Goal: Complete application form

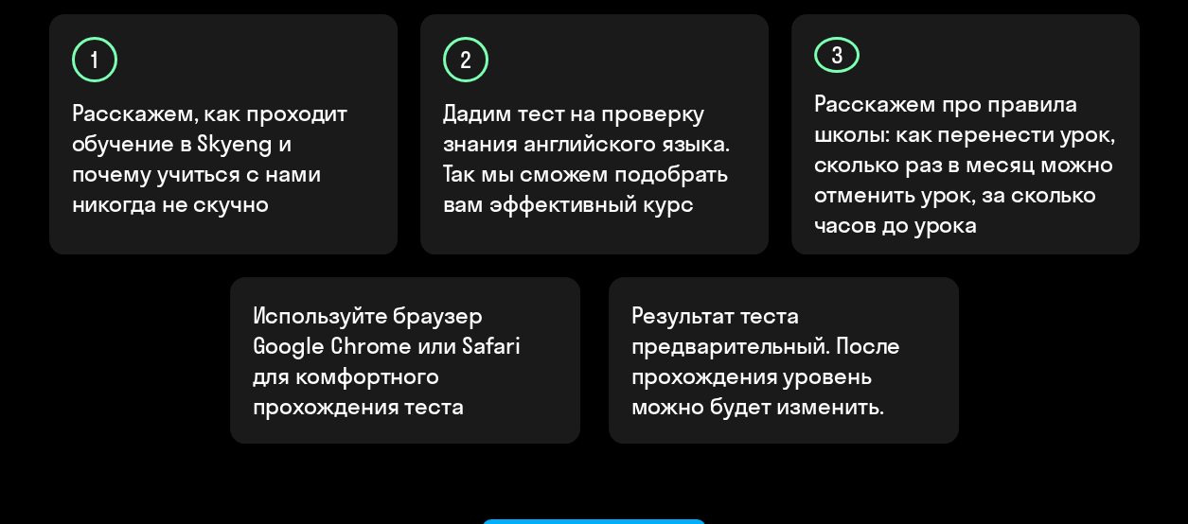
scroll to position [674, 0]
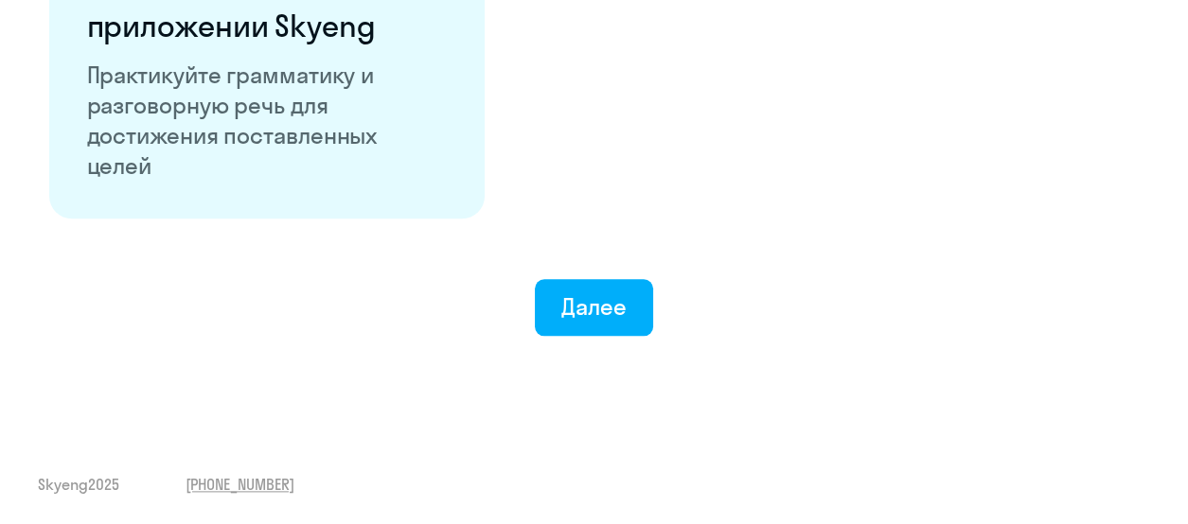
scroll to position [3780, 0]
click at [573, 336] on button "Далее" at bounding box center [594, 307] width 118 height 57
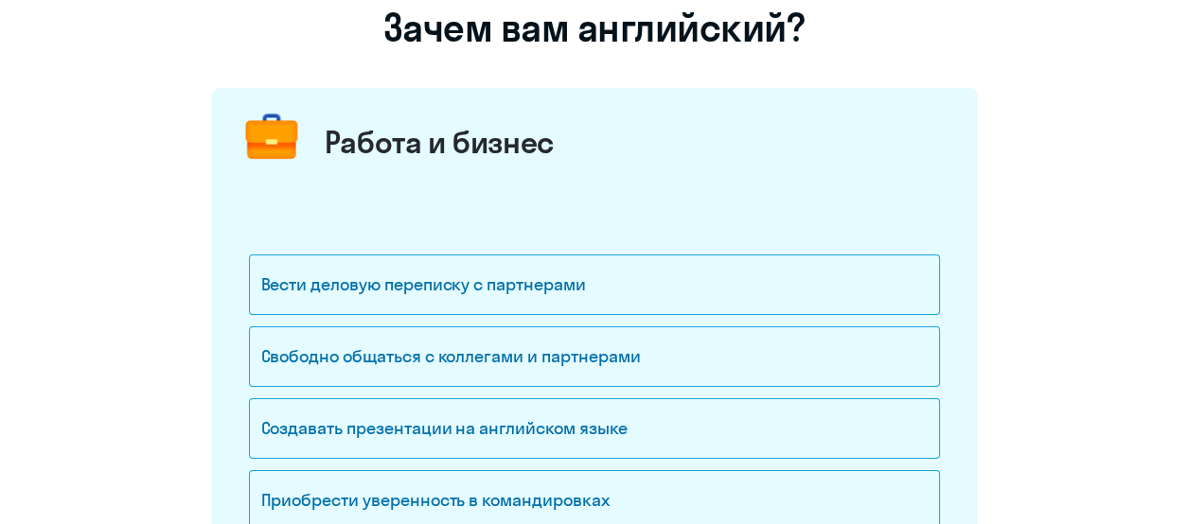
scroll to position [158, 0]
click at [566, 291] on div "Вести деловую переписку с партнерами" at bounding box center [594, 285] width 691 height 61
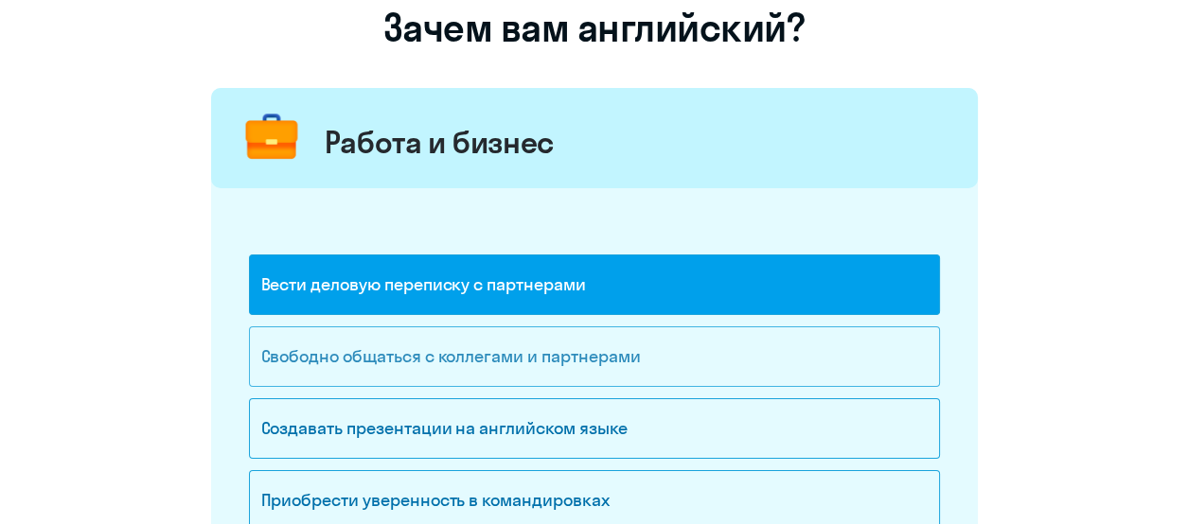
click at [520, 342] on div "Свободно общаться с коллегами и партнерами" at bounding box center [594, 356] width 691 height 61
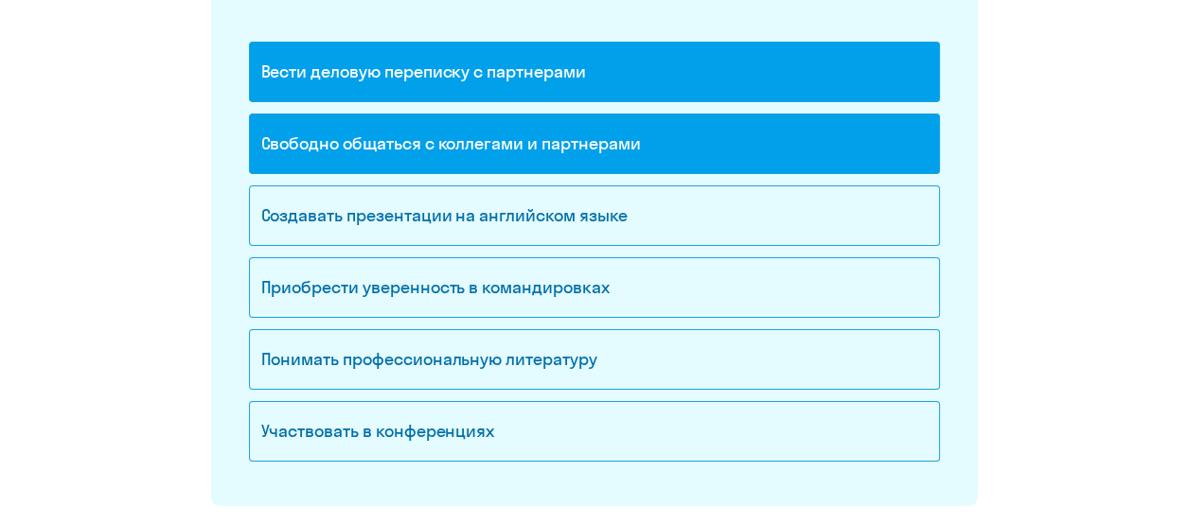
scroll to position [373, 0]
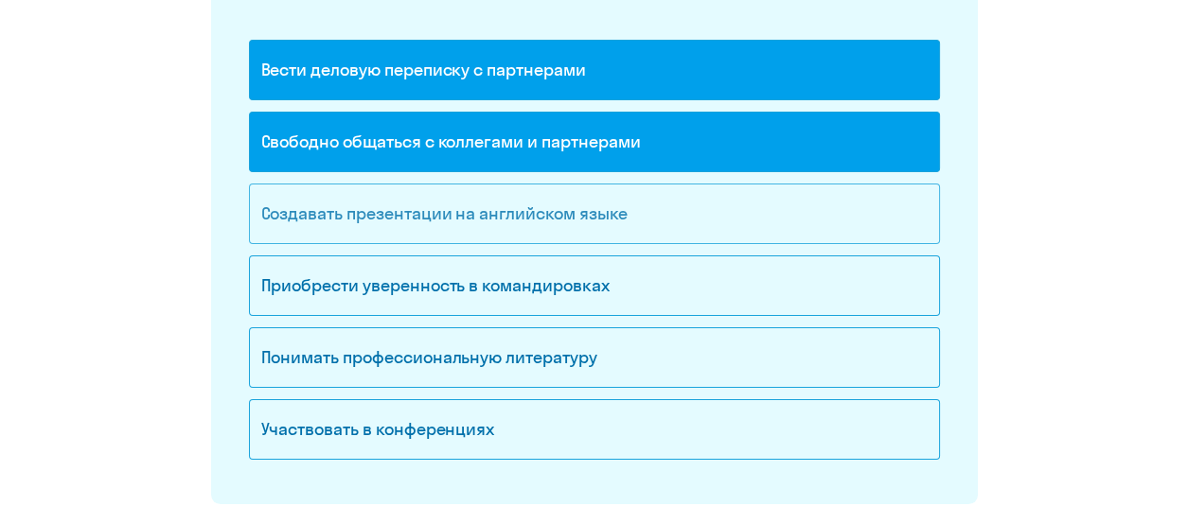
click at [518, 220] on div "Создавать презентации на английском языке" at bounding box center [594, 214] width 691 height 61
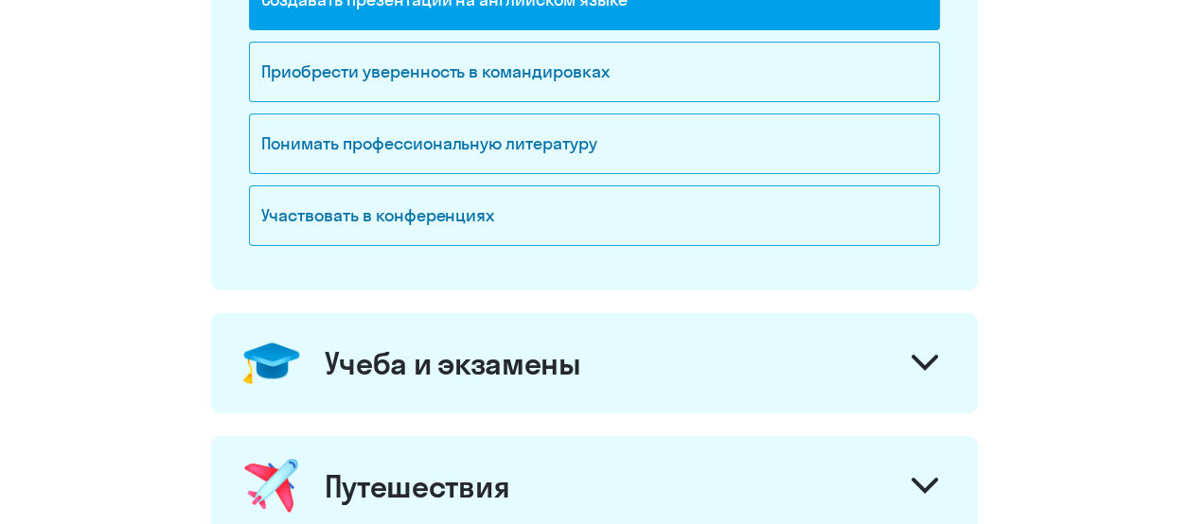
scroll to position [587, 0]
click at [916, 361] on icon at bounding box center [924, 363] width 26 height 16
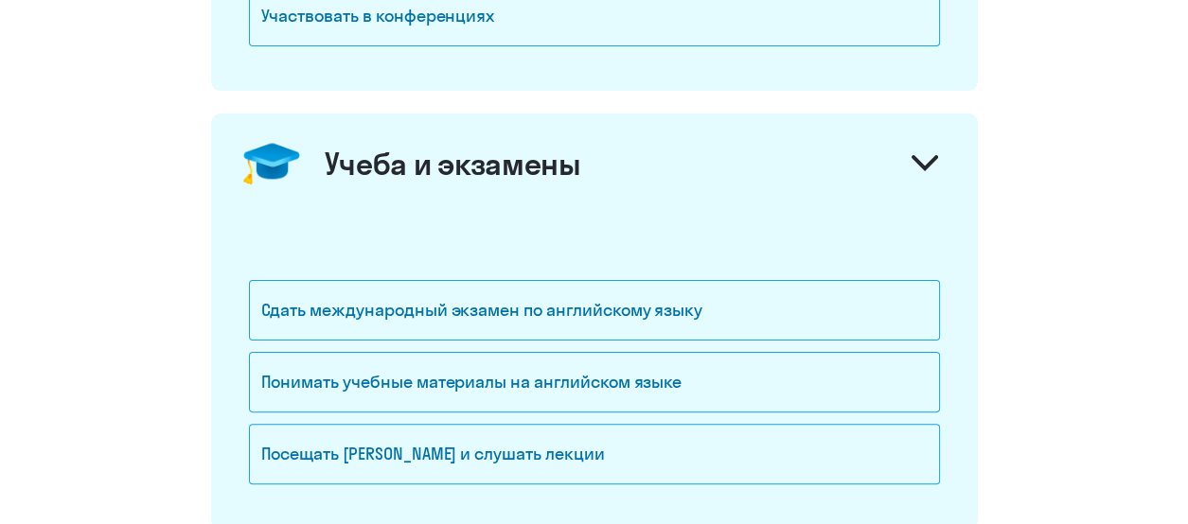
scroll to position [703, 0]
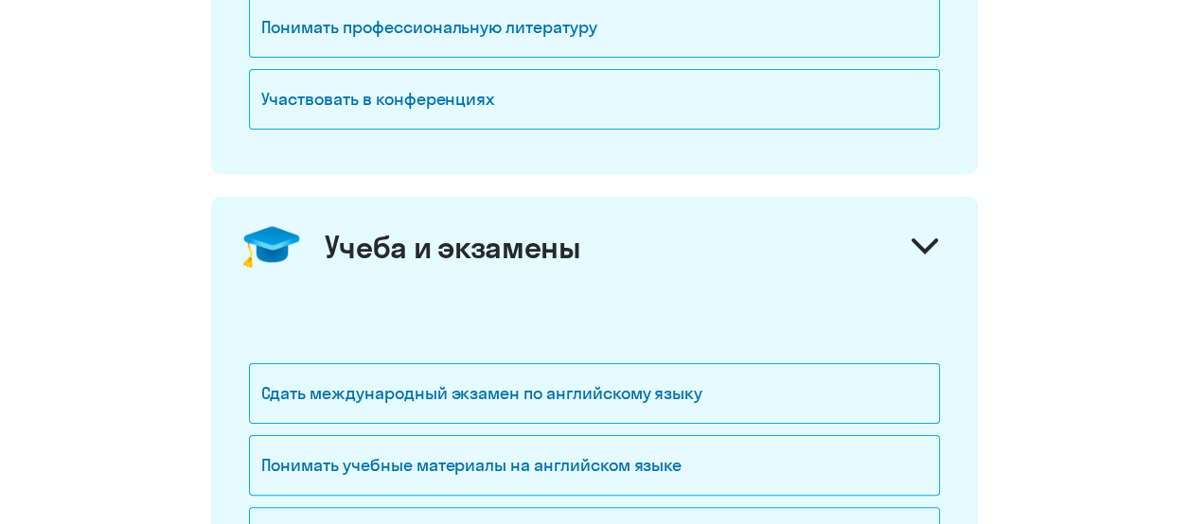
click at [926, 239] on icon at bounding box center [924, 246] width 26 height 16
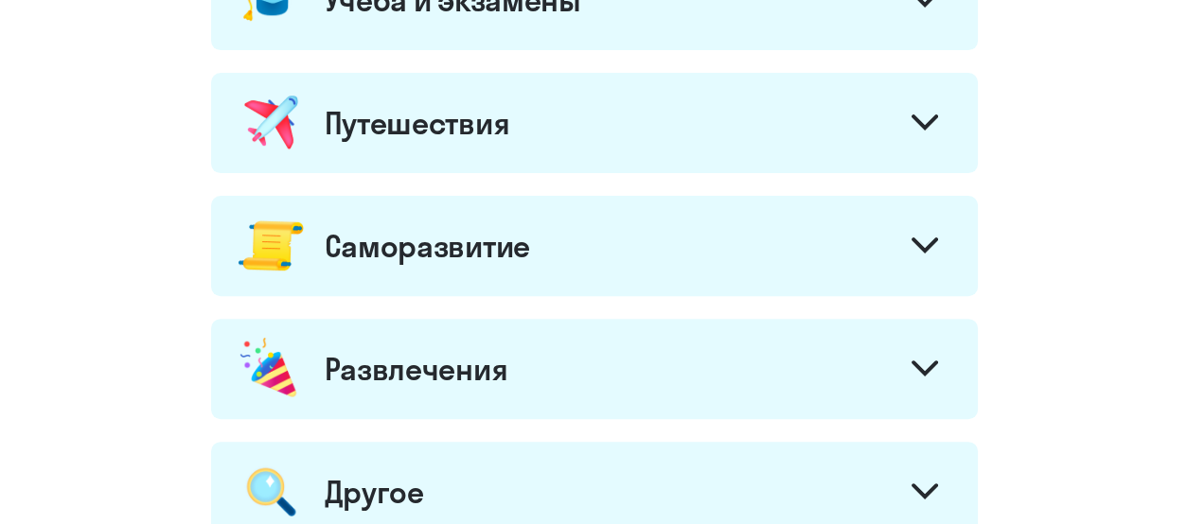
scroll to position [952, 0]
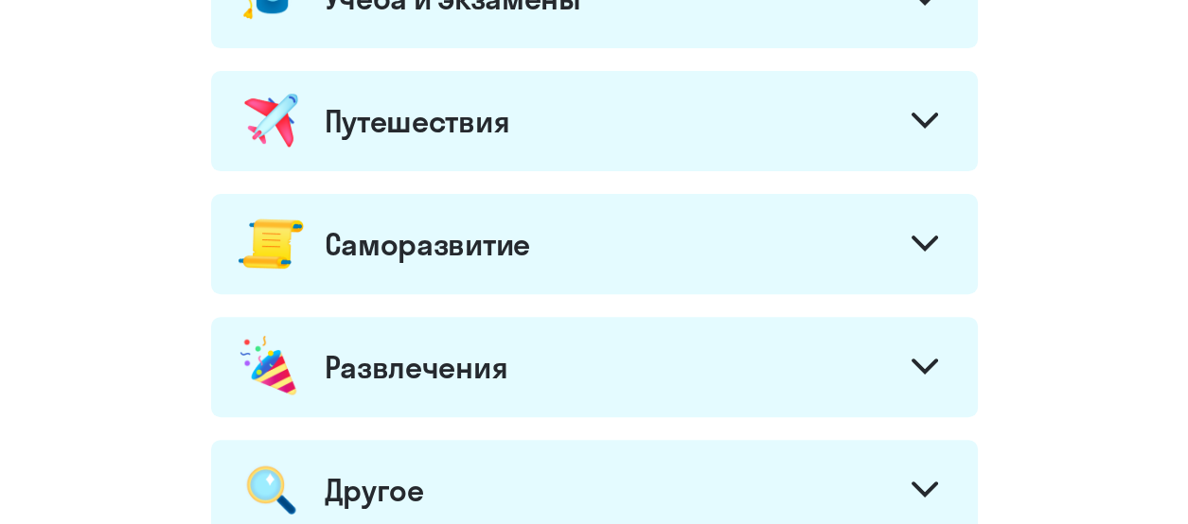
click at [923, 136] on div at bounding box center [924, 122] width 45 height 45
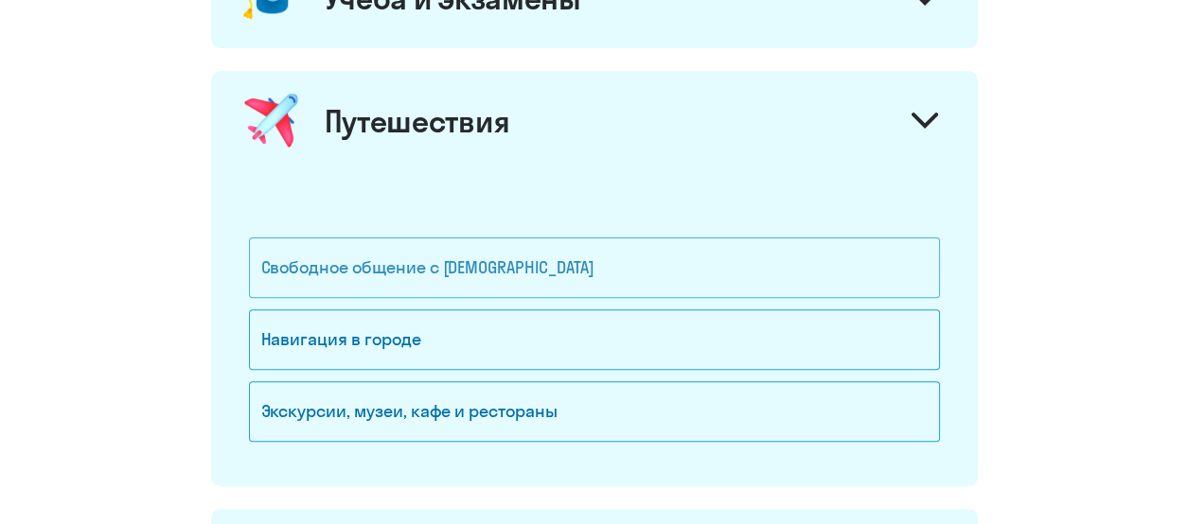
click at [611, 286] on div "Свободное общение с [DEMOGRAPHIC_DATA]" at bounding box center [594, 268] width 691 height 61
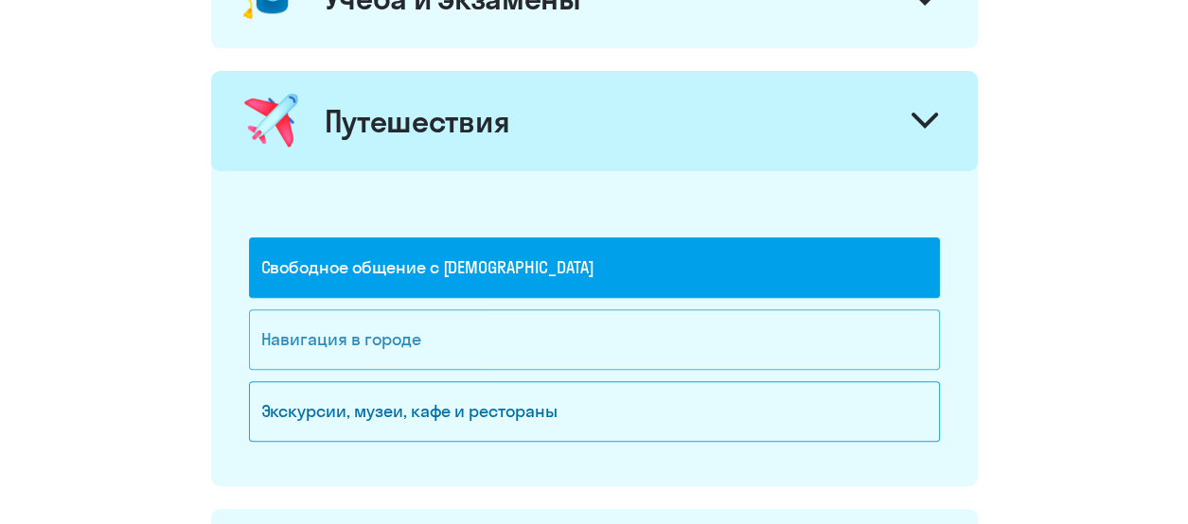
click at [559, 320] on div "Навигация в городе" at bounding box center [594, 339] width 691 height 61
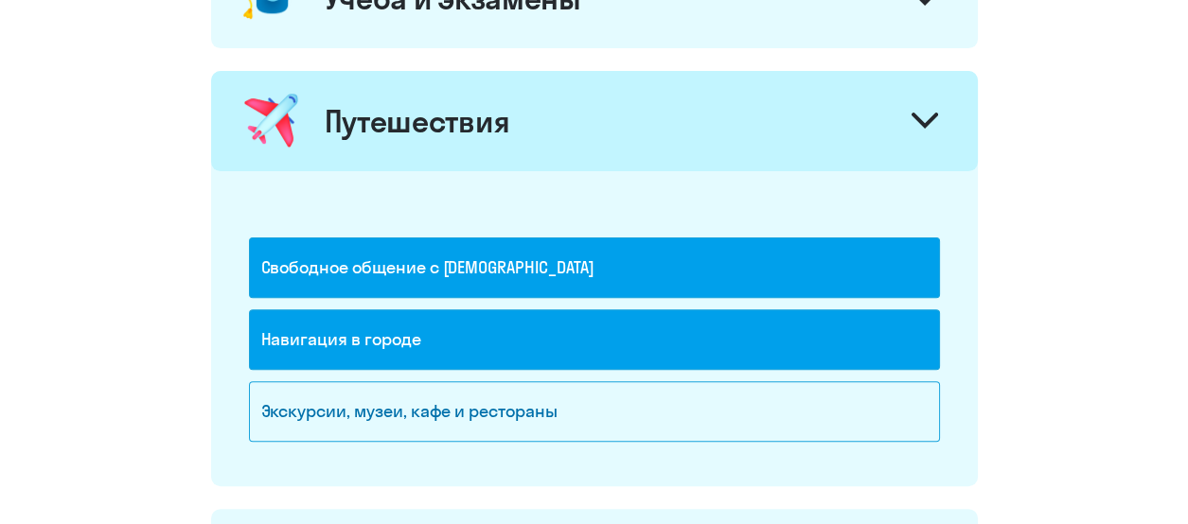
click at [925, 113] on icon at bounding box center [924, 121] width 26 height 16
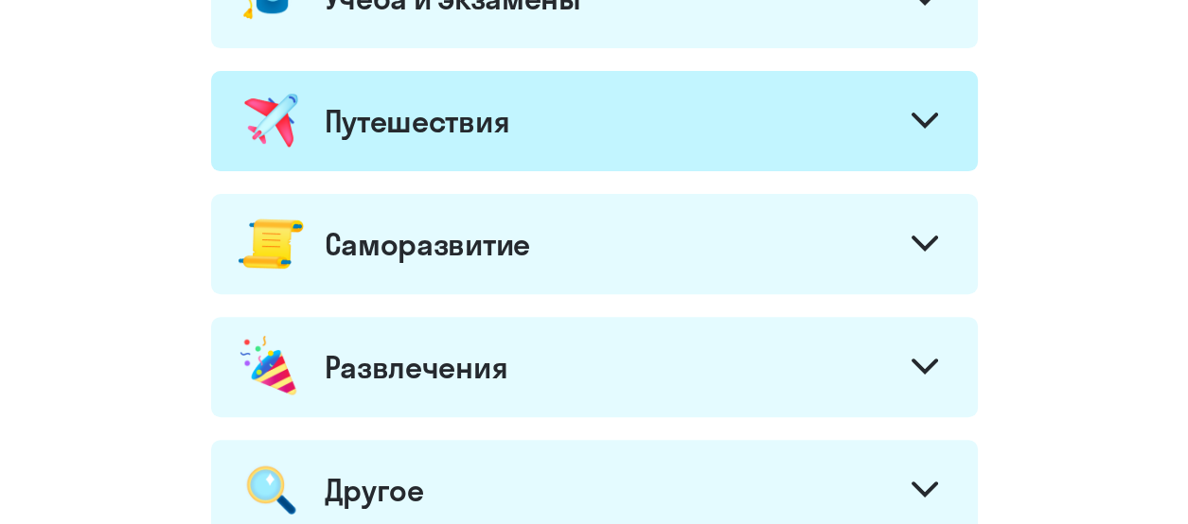
click at [912, 262] on div at bounding box center [924, 245] width 45 height 45
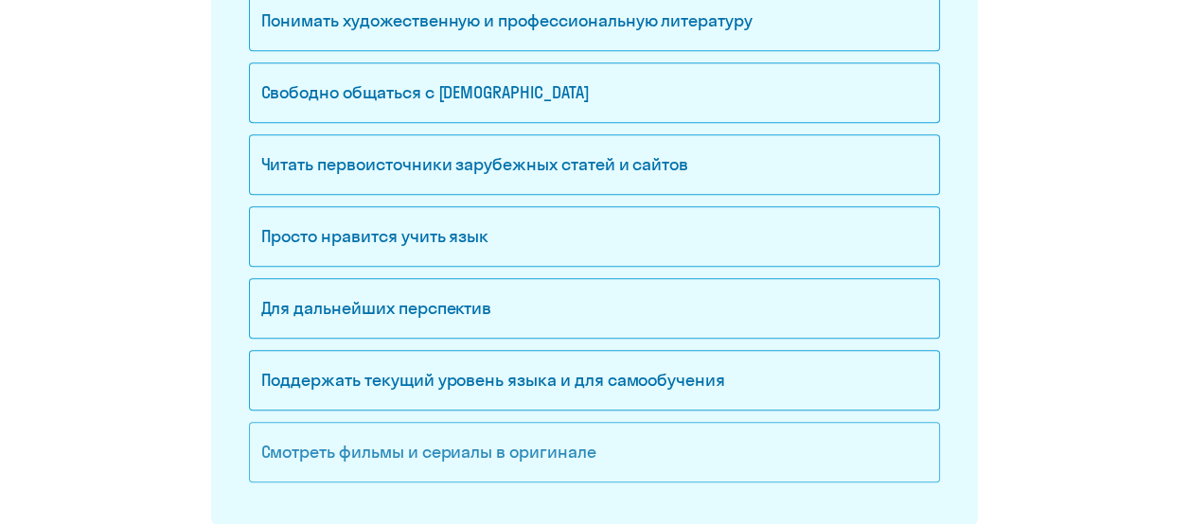
scroll to position [1318, 0]
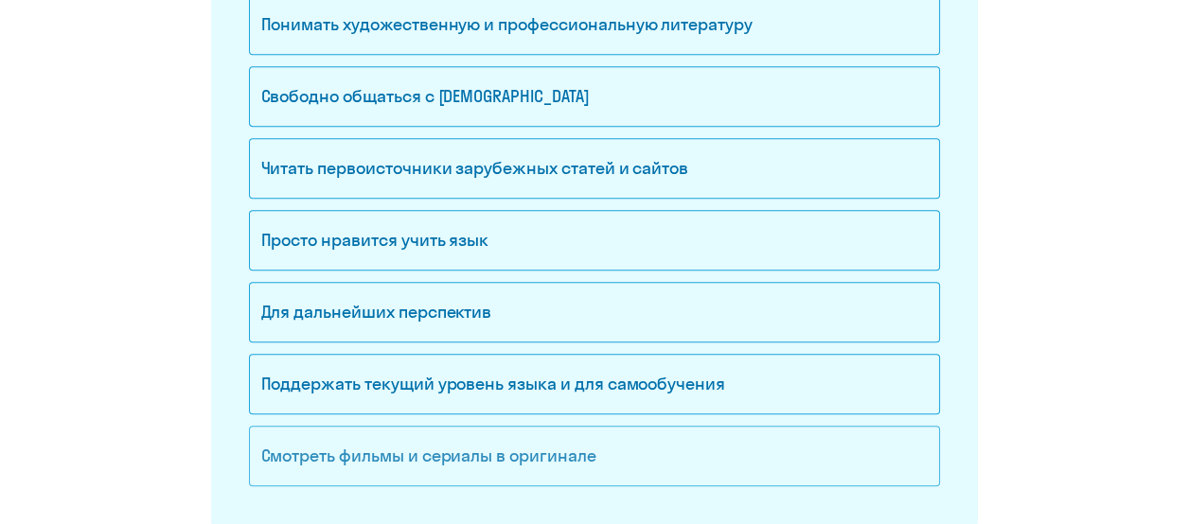
click at [680, 445] on div "Смотреть фильмы и сериалы в оригинале" at bounding box center [594, 456] width 691 height 61
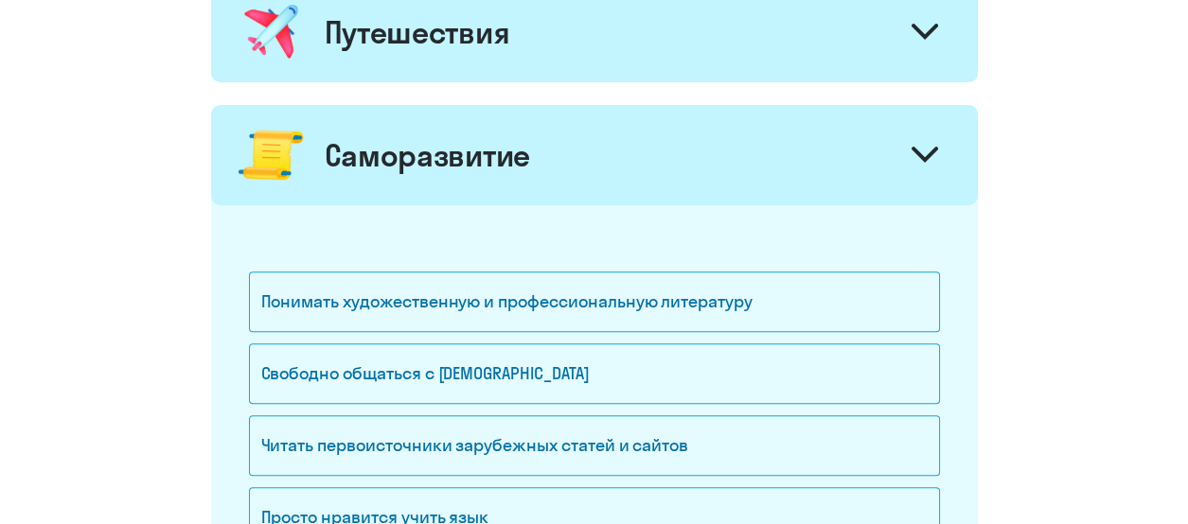
scroll to position [1035, 0]
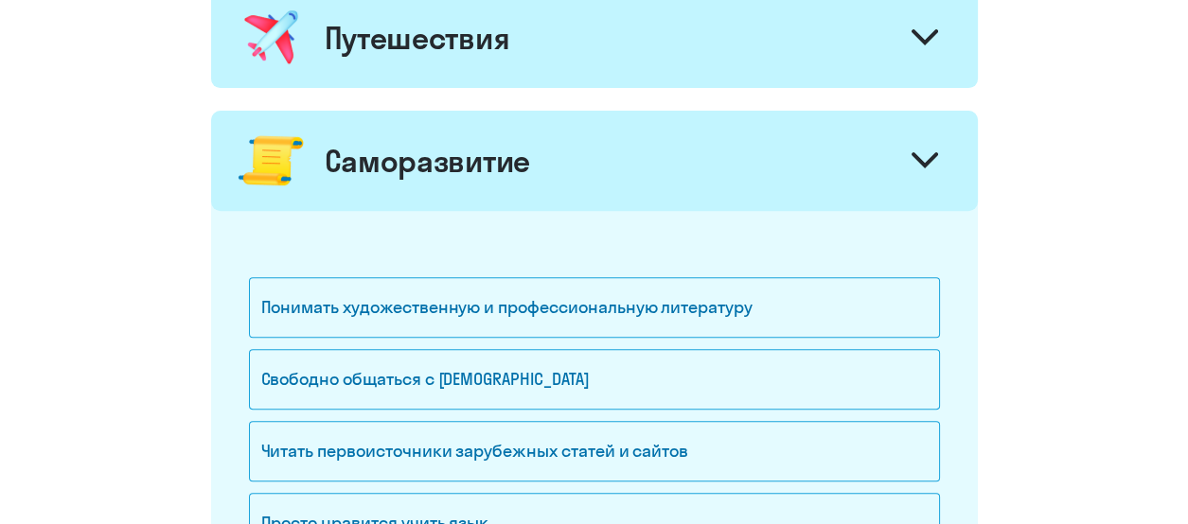
click at [930, 154] on icon at bounding box center [924, 159] width 23 height 11
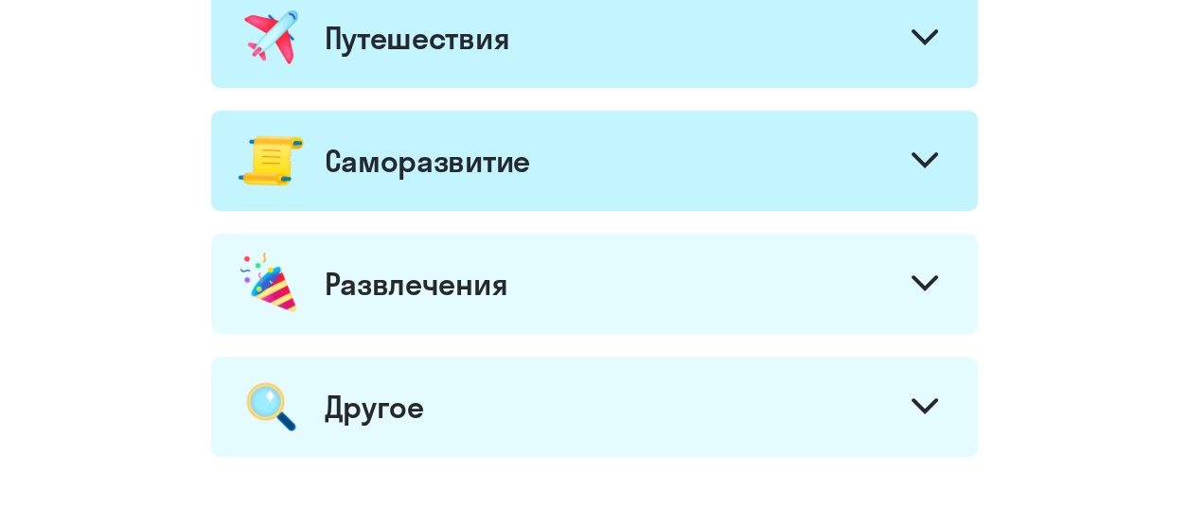
click at [937, 278] on icon at bounding box center [924, 283] width 26 height 16
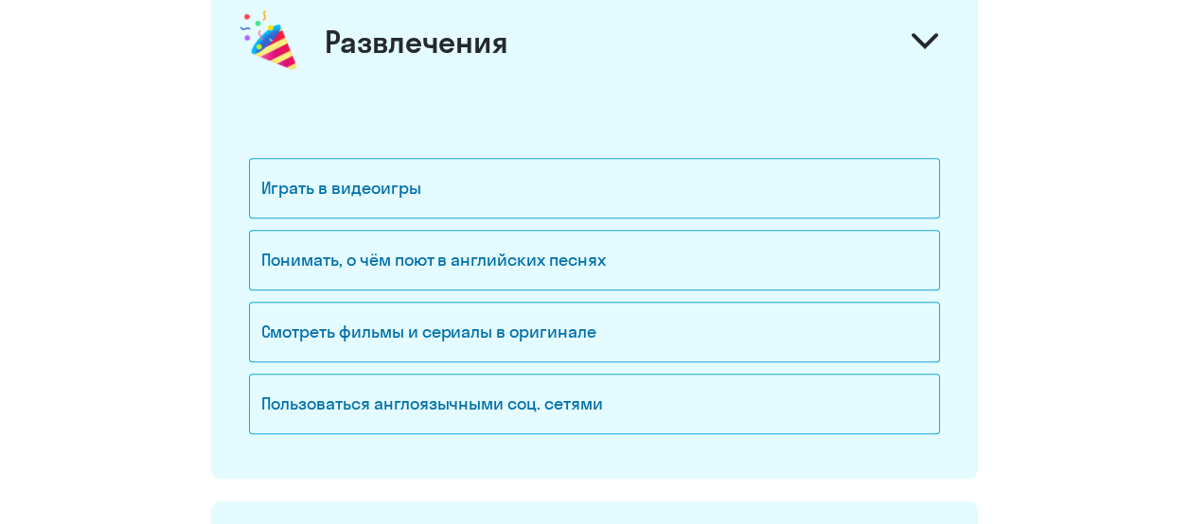
scroll to position [1277, 0]
click at [569, 332] on div "Смотреть фильмы и сериалы в оригинале" at bounding box center [594, 332] width 691 height 61
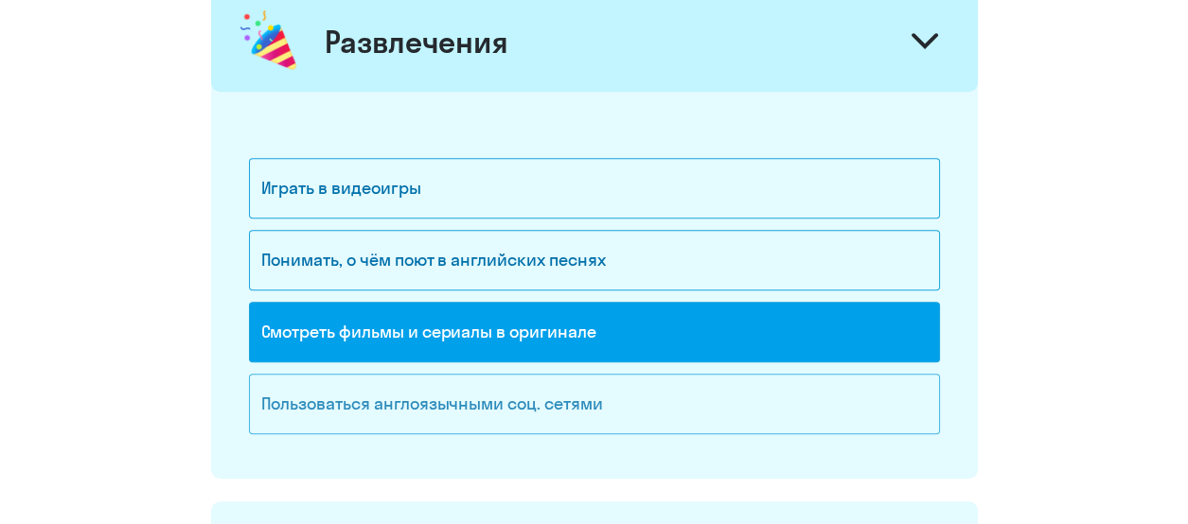
click at [573, 395] on div "Пользоваться англоязычными соц. сетями" at bounding box center [594, 404] width 691 height 61
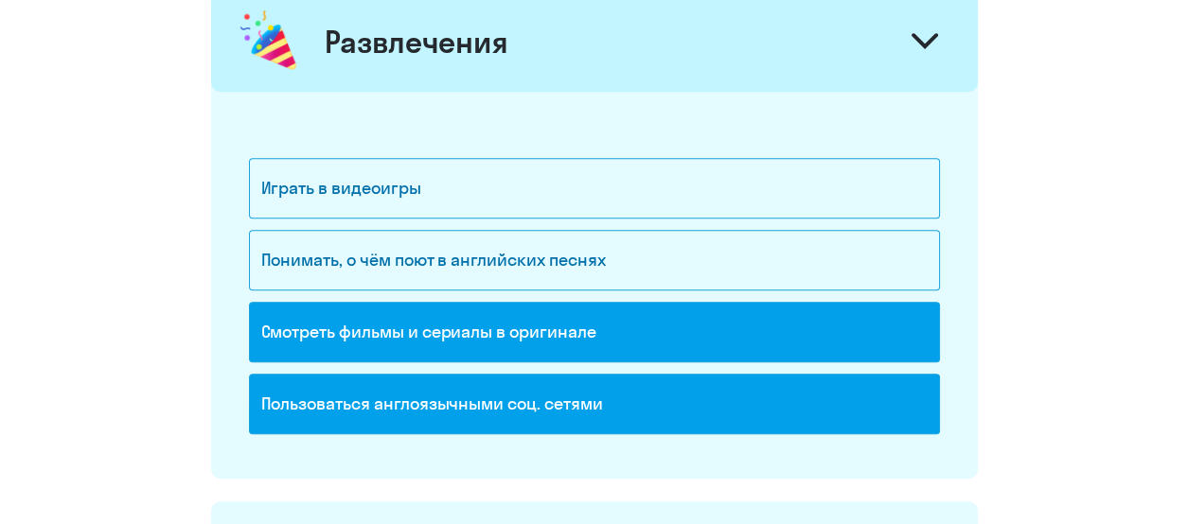
click at [573, 395] on div "Пользоваться англоязычными соц. сетями" at bounding box center [594, 404] width 691 height 61
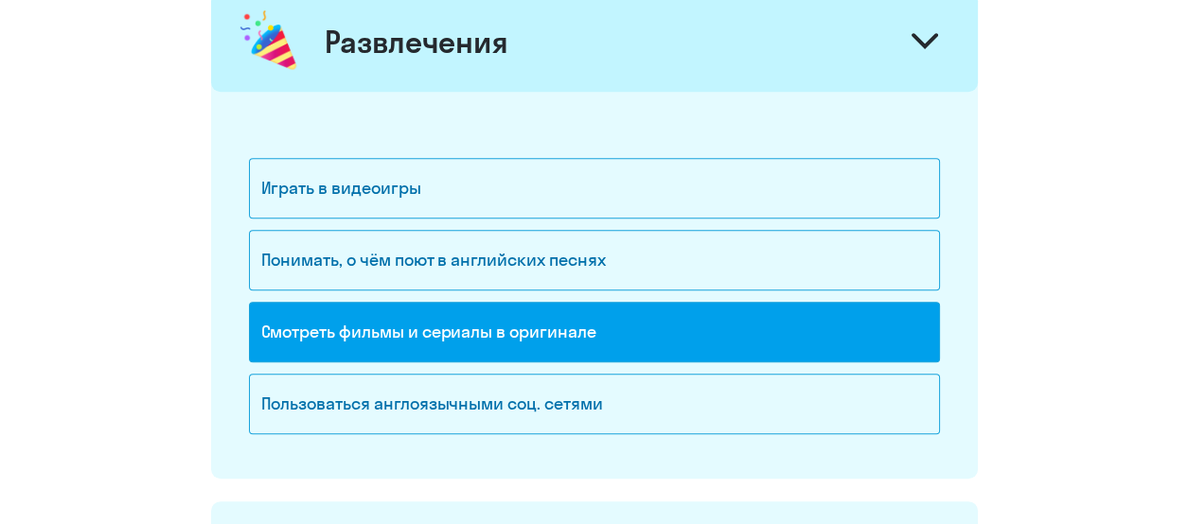
click at [917, 43] on icon at bounding box center [924, 41] width 26 height 16
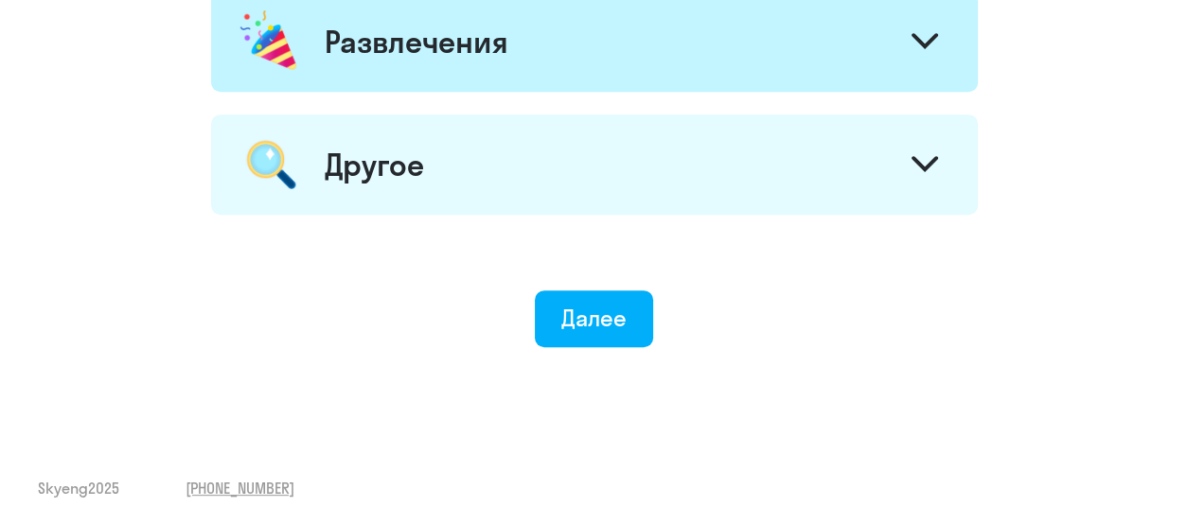
scroll to position [1277, 0]
click at [913, 173] on div at bounding box center [924, 167] width 45 height 45
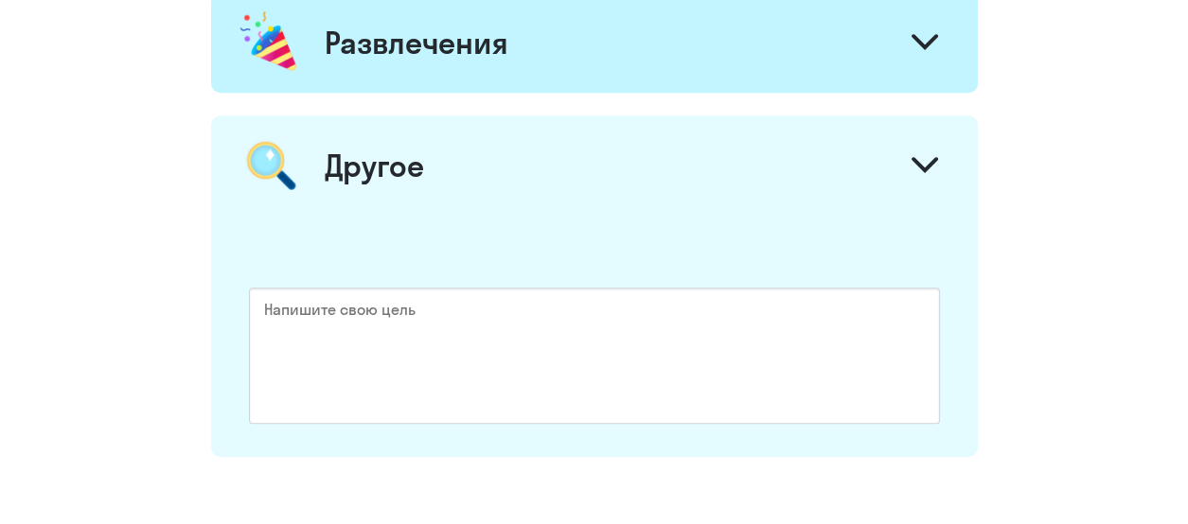
scroll to position [1277, 0]
click at [913, 173] on div at bounding box center [924, 166] width 45 height 45
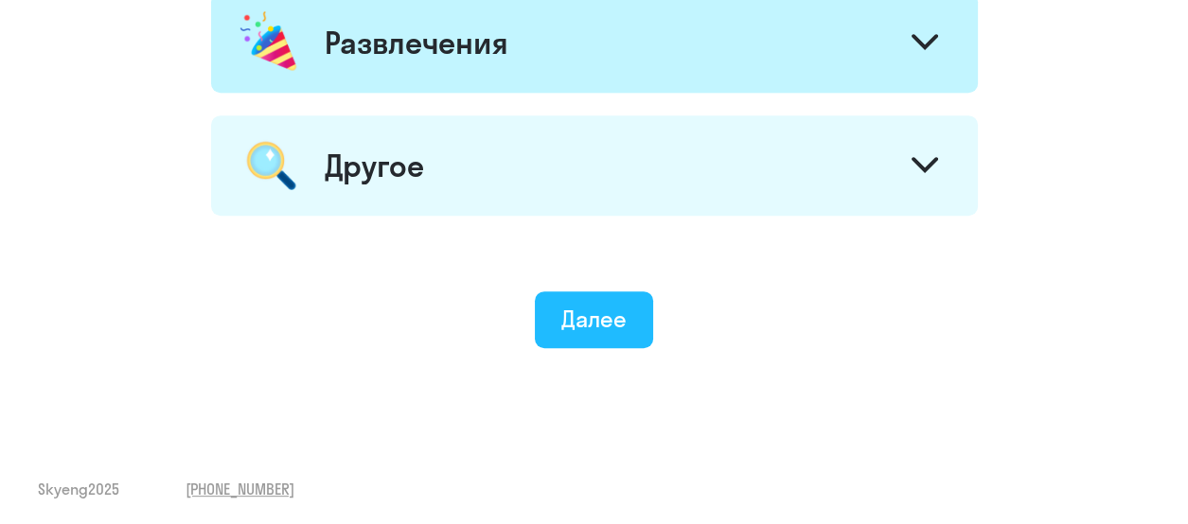
click at [597, 315] on div "Далее" at bounding box center [593, 319] width 65 height 30
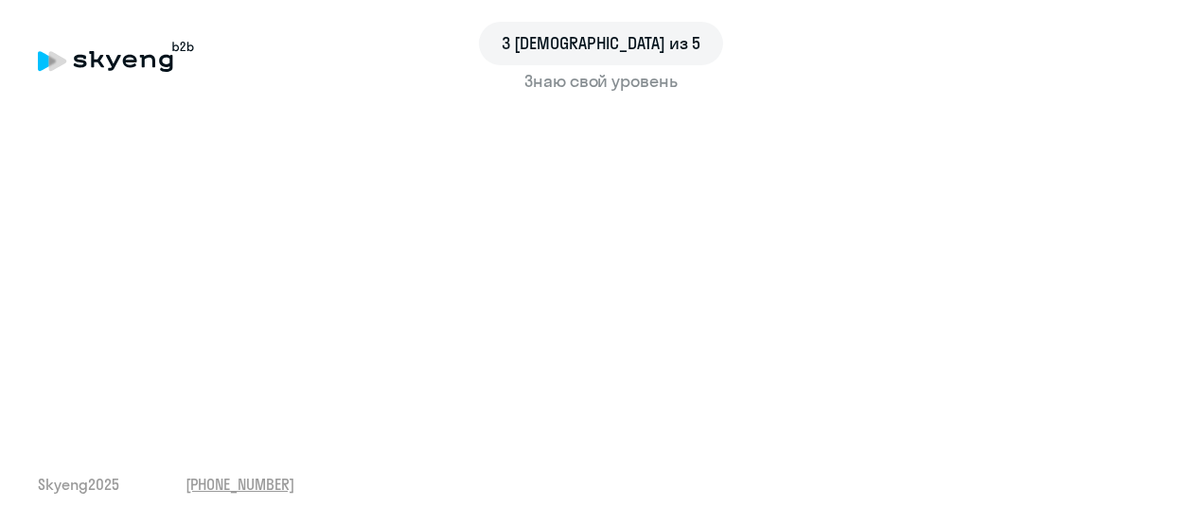
click at [765, 453] on div "3 шаг из 5 Знаю свой уровень Skyeng 2025 [PHONE_NUMBER]" at bounding box center [601, 262] width 1202 height 524
click at [345, 447] on div "3 шаг из 5 Знаю свой уровень Skyeng 2025 [PHONE_NUMBER]" at bounding box center [601, 262] width 1202 height 524
click at [465, 443] on div "3 шаг из 5 Знаю свой уровень Skyeng 2025 [PHONE_NUMBER]" at bounding box center [601, 262] width 1202 height 524
click at [426, 435] on div "3 шаг из 5 Знаю свой уровень Skyeng 2025 [PHONE_NUMBER]" at bounding box center [601, 262] width 1202 height 524
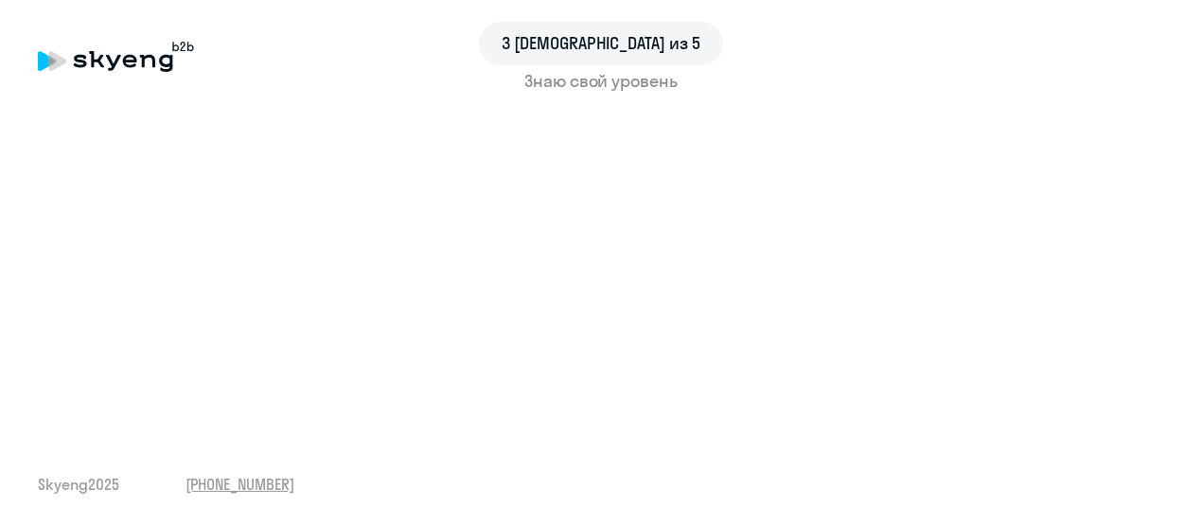
click at [864, 437] on div "3 шаг из 5 Знаю свой уровень Skyeng 2025 [PHONE_NUMBER]" at bounding box center [601, 262] width 1202 height 524
click at [871, 429] on div "3 шаг из 5 Знаю свой уровень Skyeng 2025 [PHONE_NUMBER]" at bounding box center [601, 262] width 1202 height 524
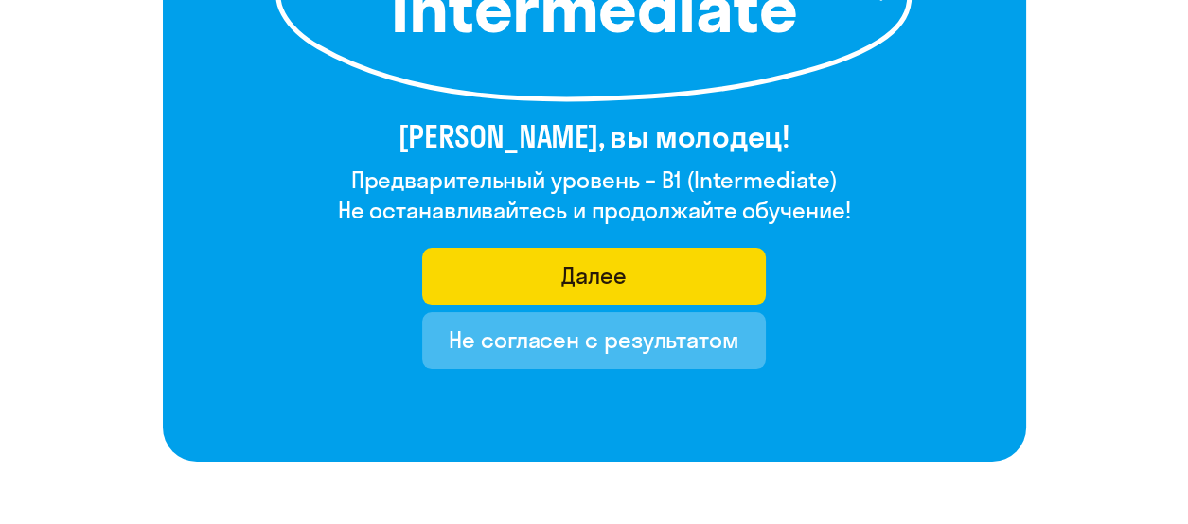
scroll to position [385, 0]
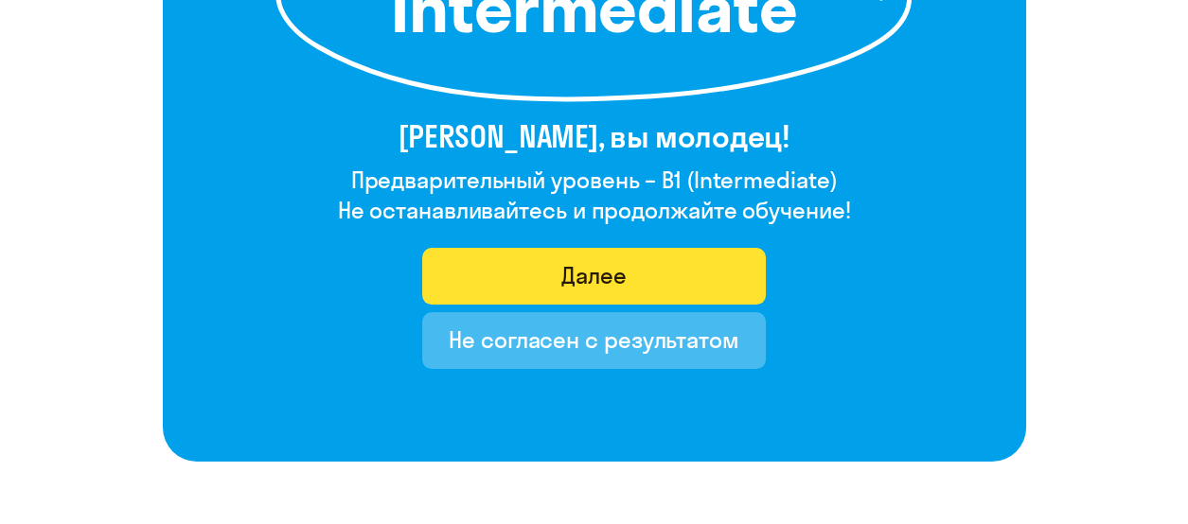
click at [701, 273] on button "Далее" at bounding box center [593, 276] width 343 height 57
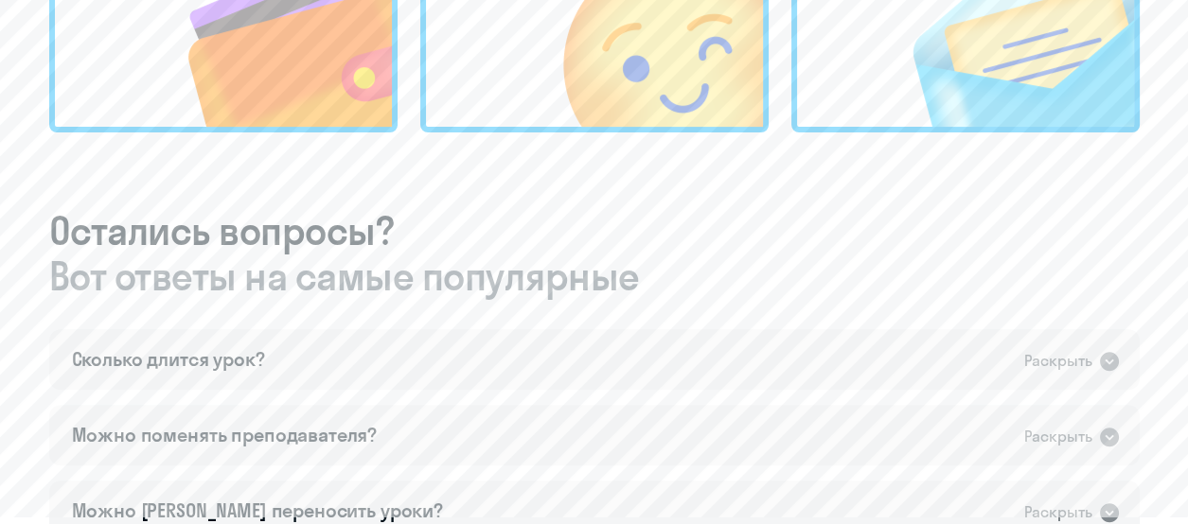
scroll to position [956, 0]
click at [1116, 350] on icon at bounding box center [1109, 359] width 19 height 19
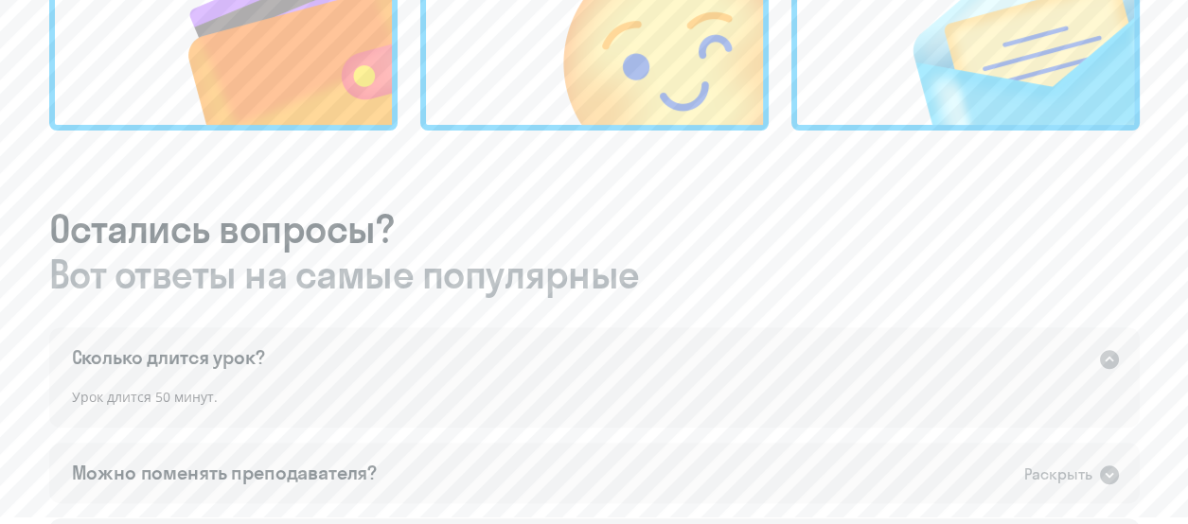
click at [1116, 350] on icon at bounding box center [1109, 359] width 19 height 19
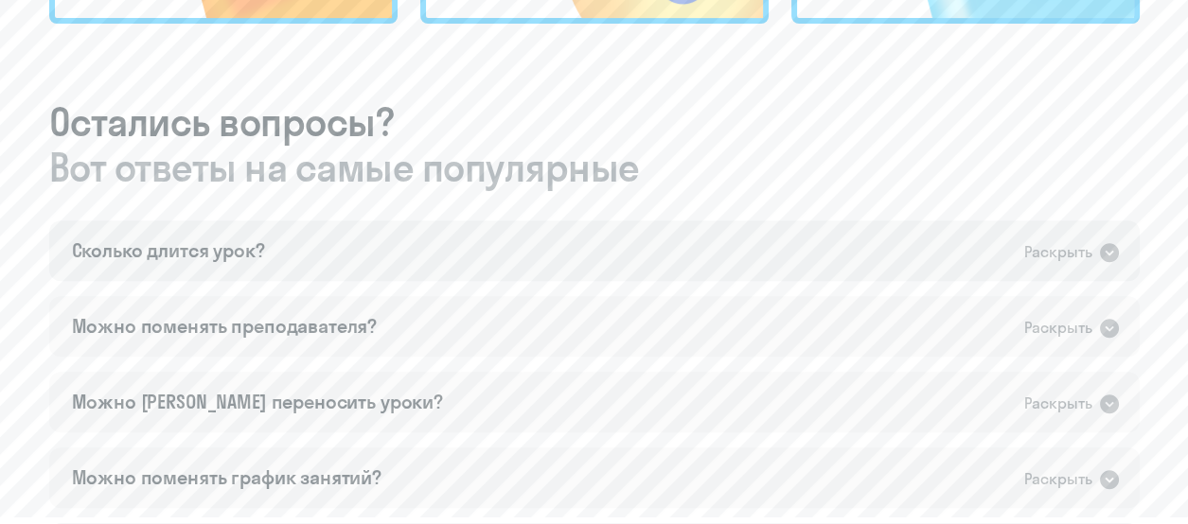
scroll to position [1065, 0]
click at [1115, 315] on icon at bounding box center [1109, 326] width 23 height 23
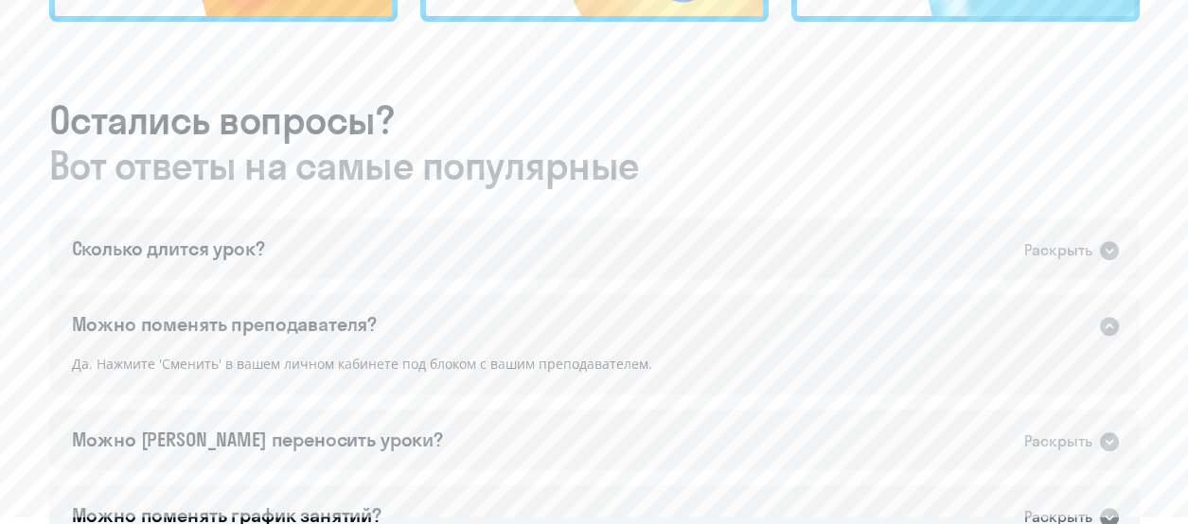
click at [1115, 315] on icon at bounding box center [1109, 326] width 23 height 23
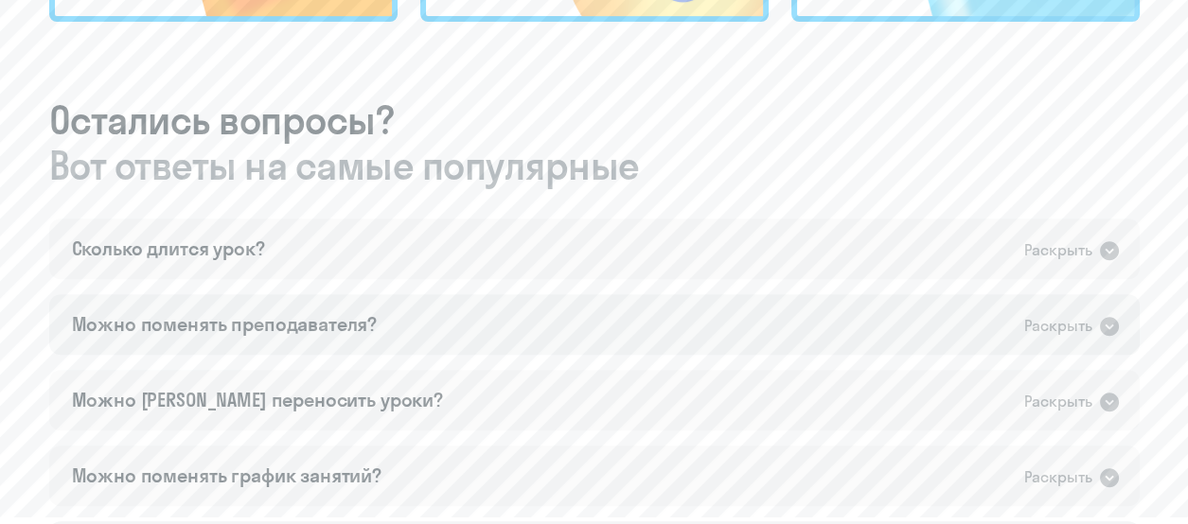
scroll to position [1159, 0]
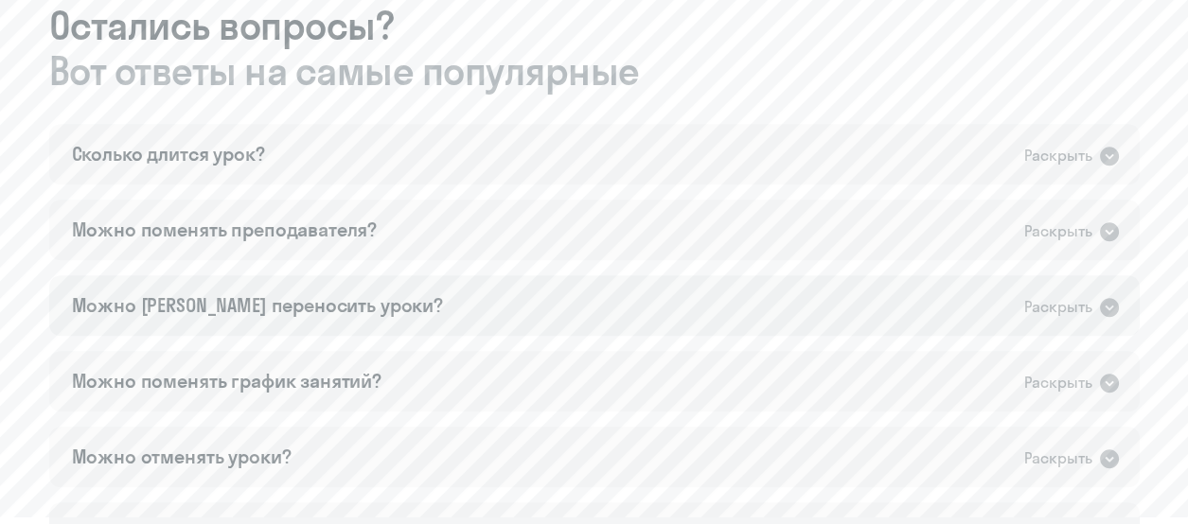
click at [1112, 298] on icon at bounding box center [1109, 307] width 19 height 19
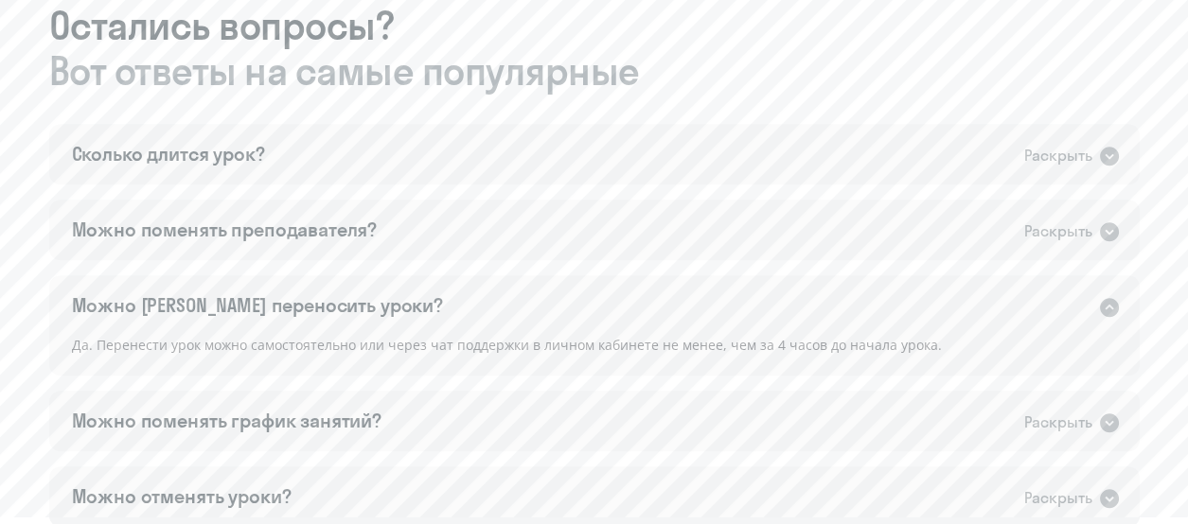
click at [1112, 298] on icon at bounding box center [1109, 307] width 19 height 19
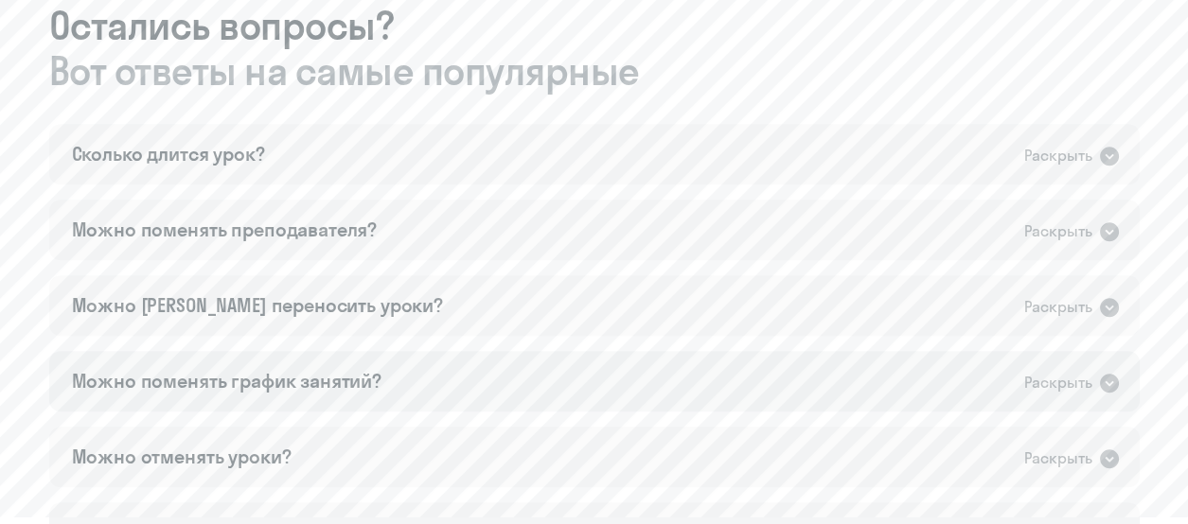
click at [1109, 372] on icon at bounding box center [1109, 383] width 23 height 23
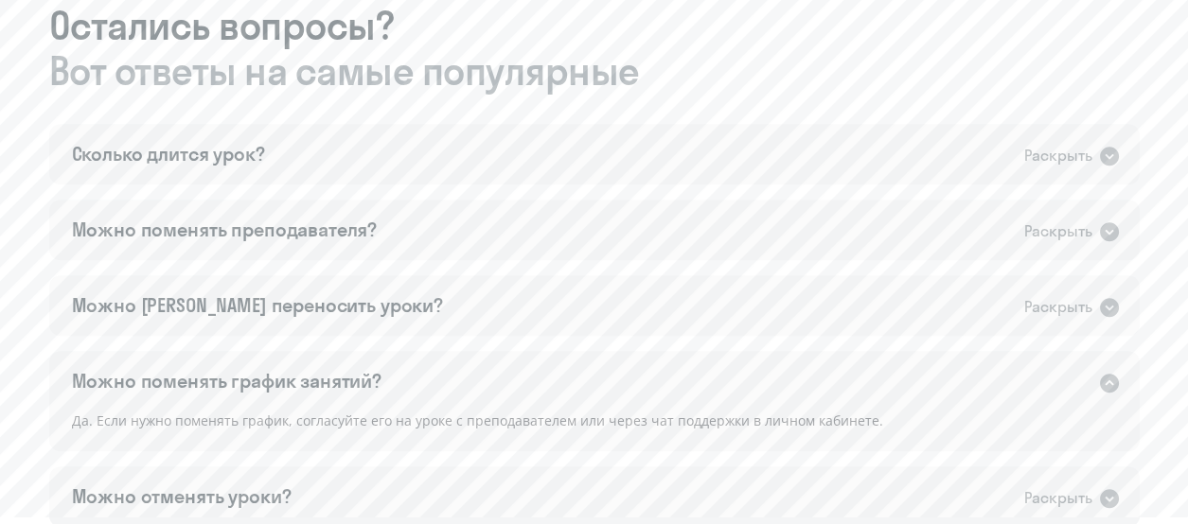
click at [1109, 372] on icon at bounding box center [1109, 383] width 23 height 23
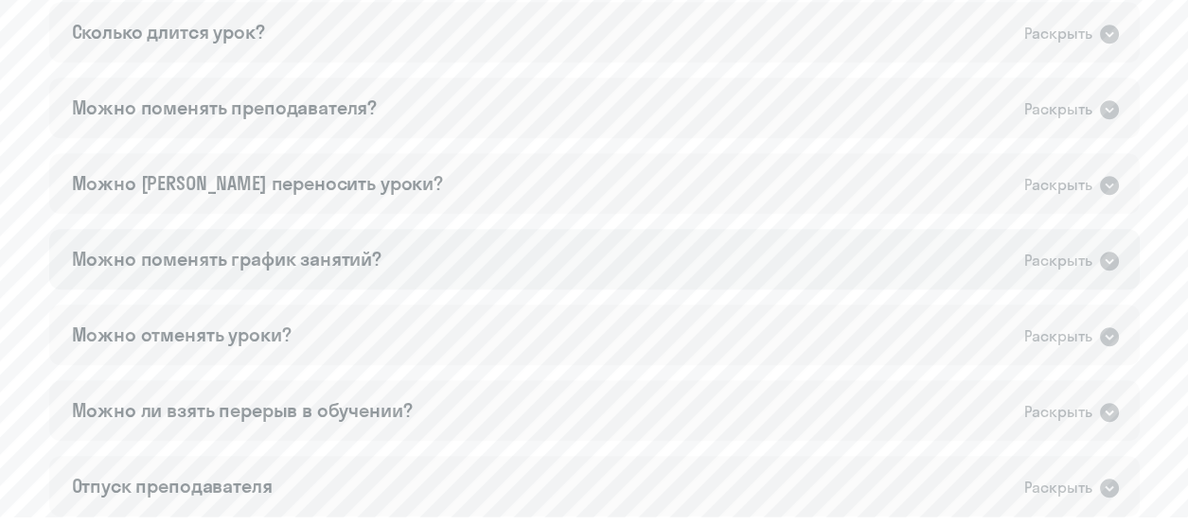
scroll to position [1303, 0]
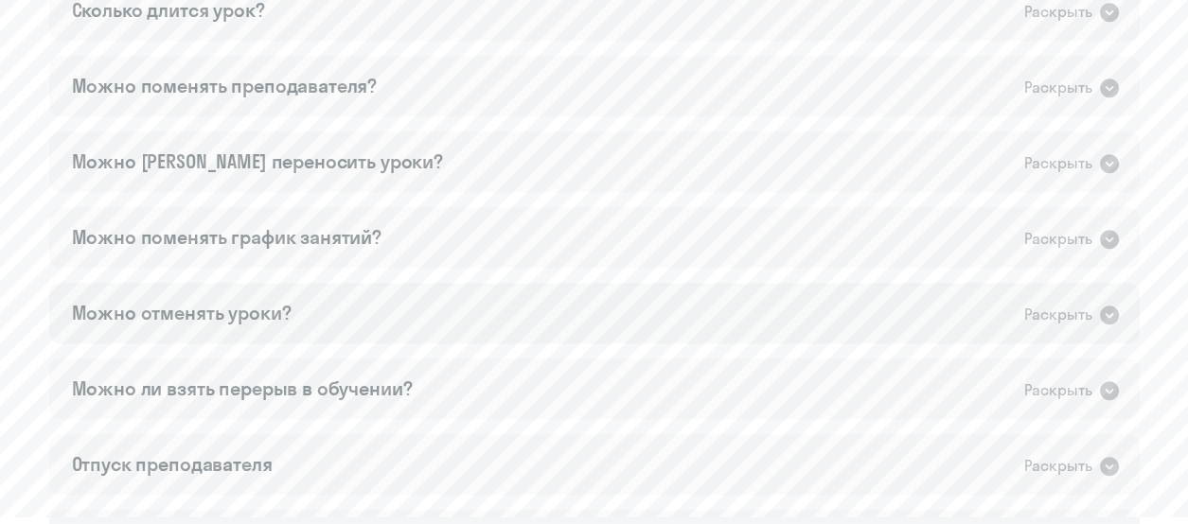
click at [1101, 306] on icon at bounding box center [1109, 315] width 19 height 19
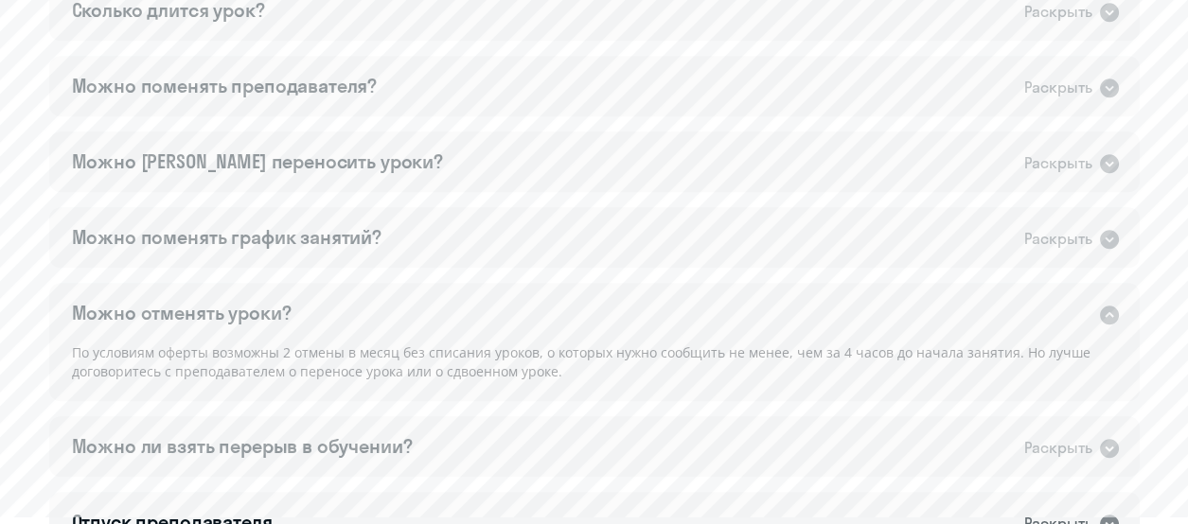
click at [1101, 306] on icon at bounding box center [1109, 315] width 19 height 19
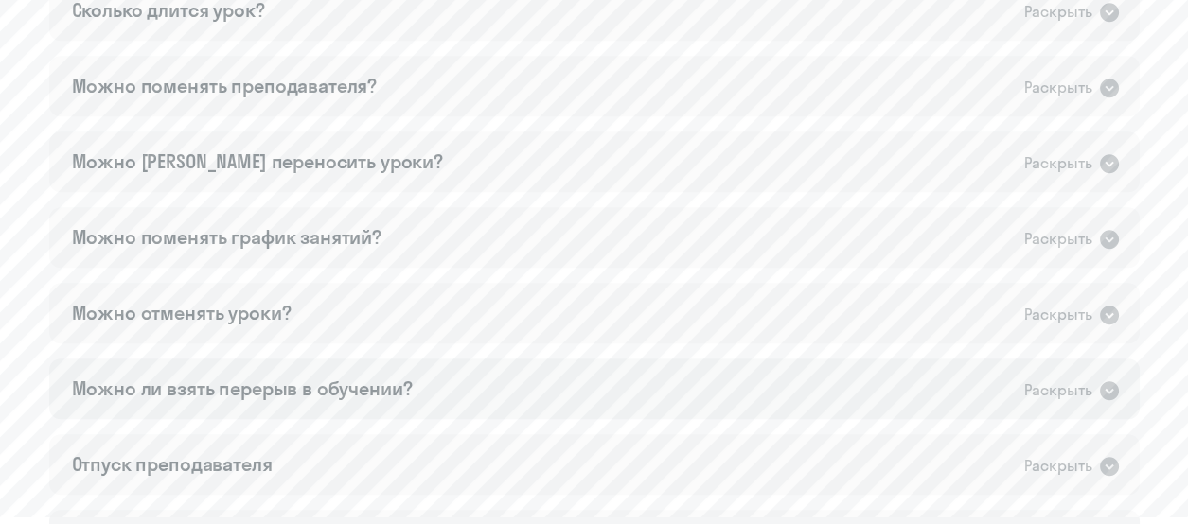
click at [1100, 381] on icon at bounding box center [1109, 390] width 19 height 19
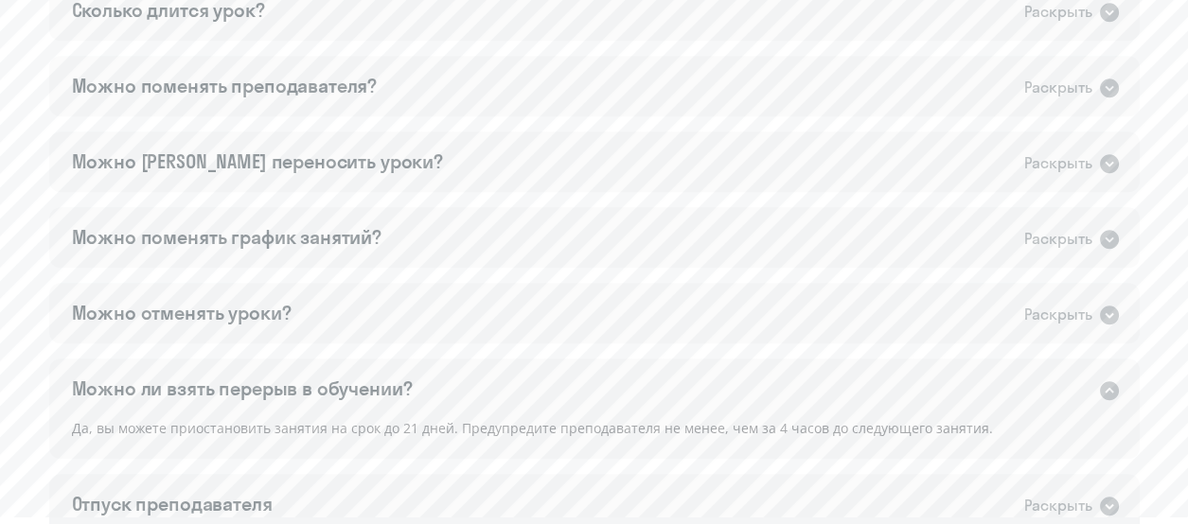
click at [1100, 381] on icon at bounding box center [1109, 390] width 19 height 19
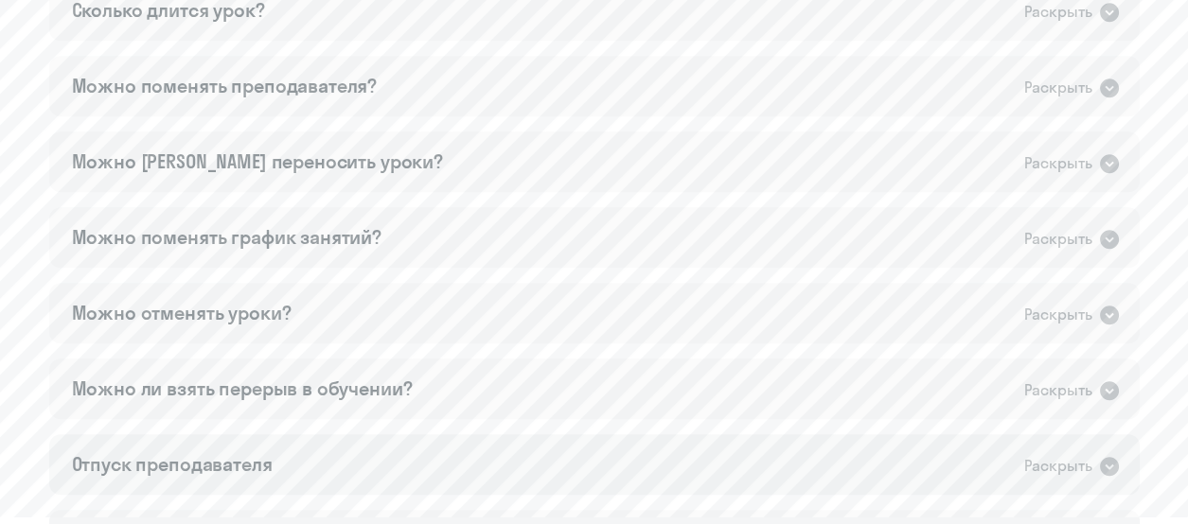
click at [1112, 457] on icon at bounding box center [1109, 466] width 19 height 19
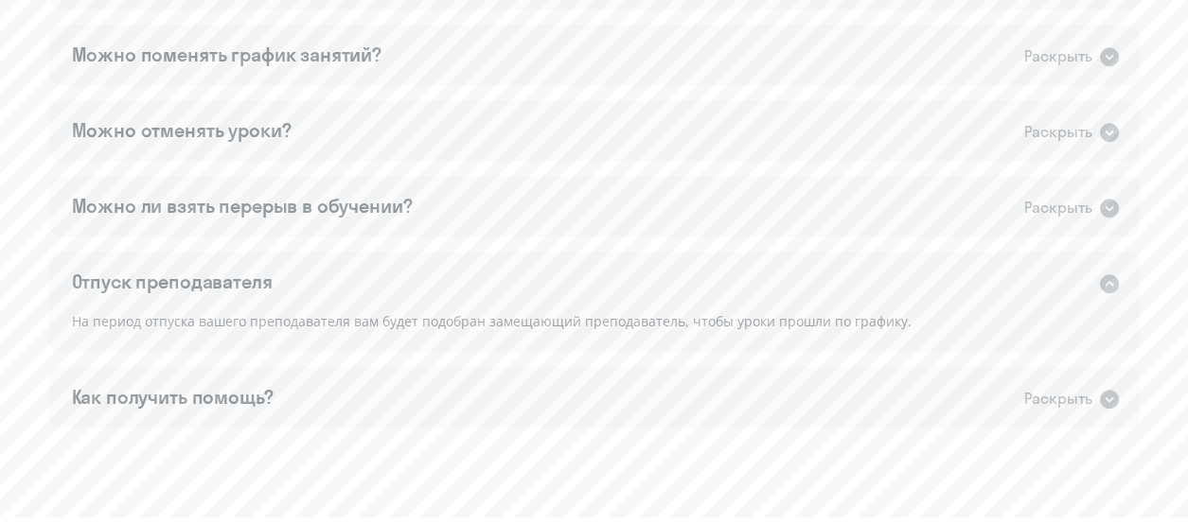
scroll to position [1486, 0]
click at [1109, 390] on icon at bounding box center [1109, 399] width 19 height 19
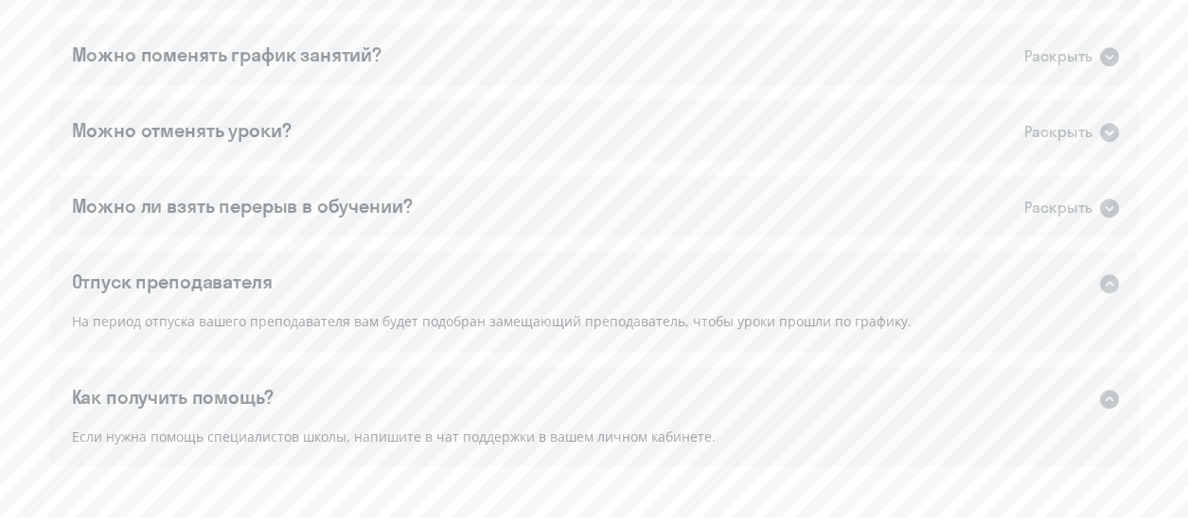
click at [1109, 390] on icon at bounding box center [1109, 399] width 19 height 19
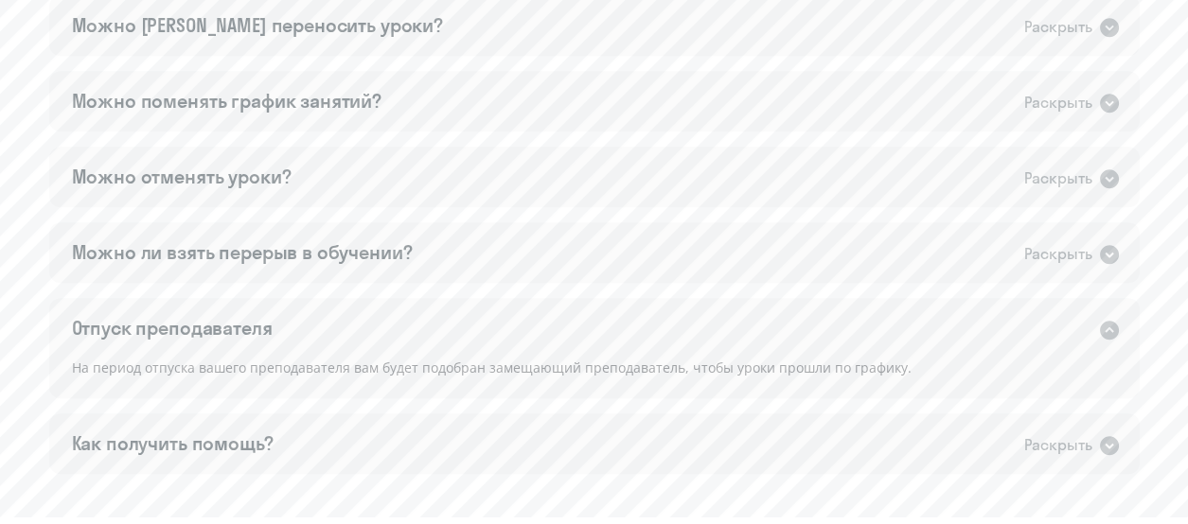
scroll to position [1759, 0]
